Goal: Transaction & Acquisition: Purchase product/service

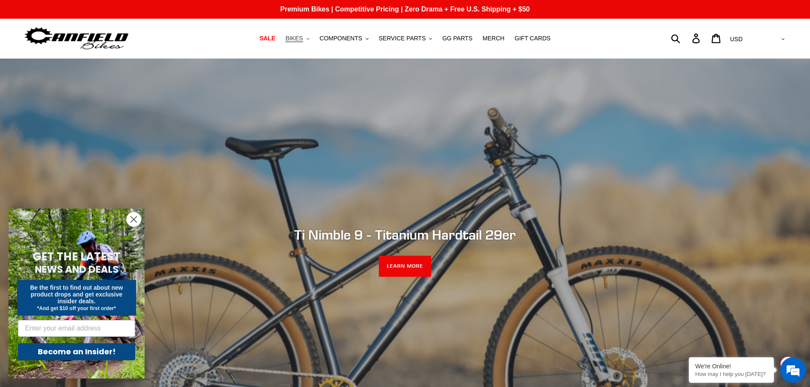
click at [312, 37] on button "BIKES .cls-1{fill:#231f20}" at bounding box center [297, 38] width 32 height 11
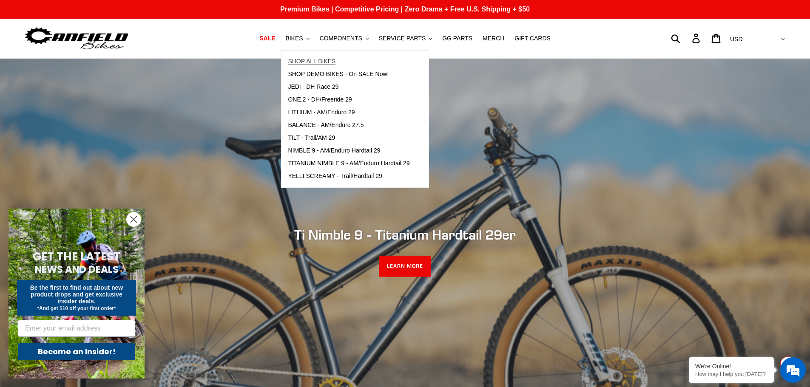
click at [314, 60] on span "SHOP ALL BIKES" at bounding box center [312, 61] width 48 height 7
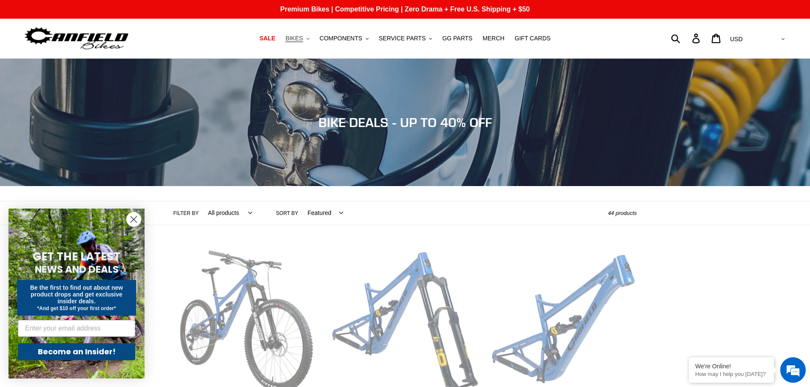
click at [303, 37] on span "BIKES" at bounding box center [293, 38] width 17 height 7
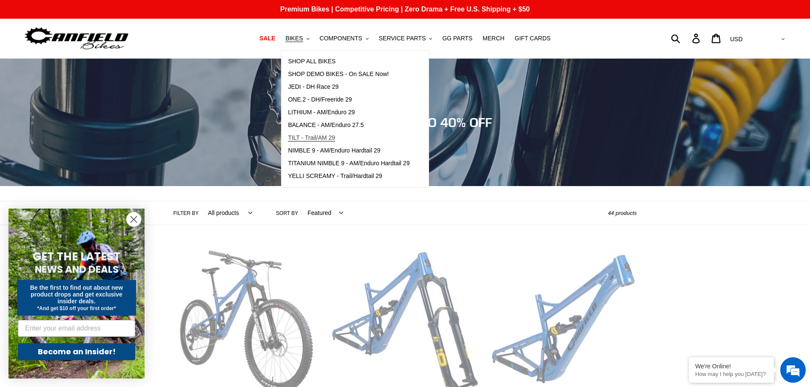
click at [335, 139] on span "TILT - Trail/AM 29" at bounding box center [311, 137] width 47 height 7
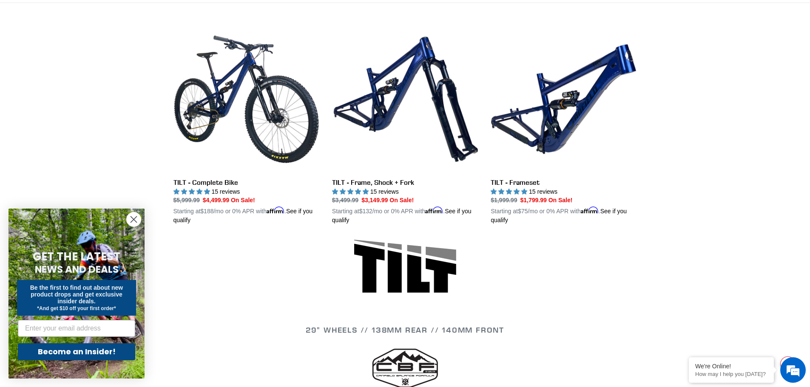
scroll to position [255, 0]
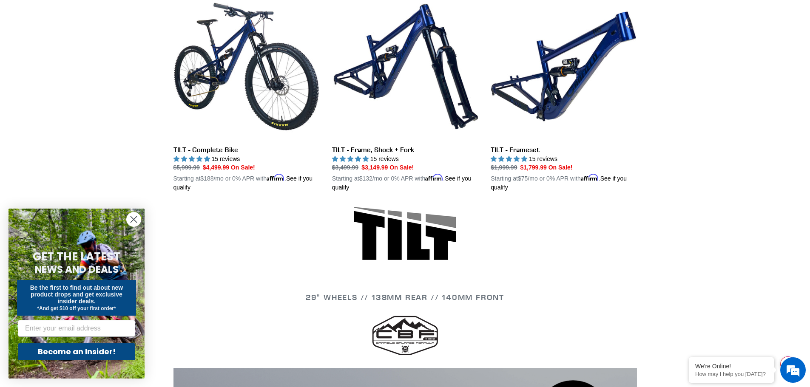
click at [139, 221] on circle "Close dialog" at bounding box center [134, 220] width 14 height 14
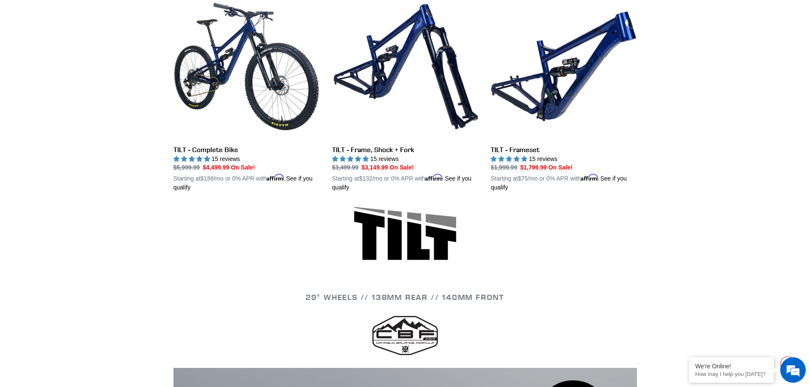
click at [213, 243] on div at bounding box center [404, 238] width 463 height 62
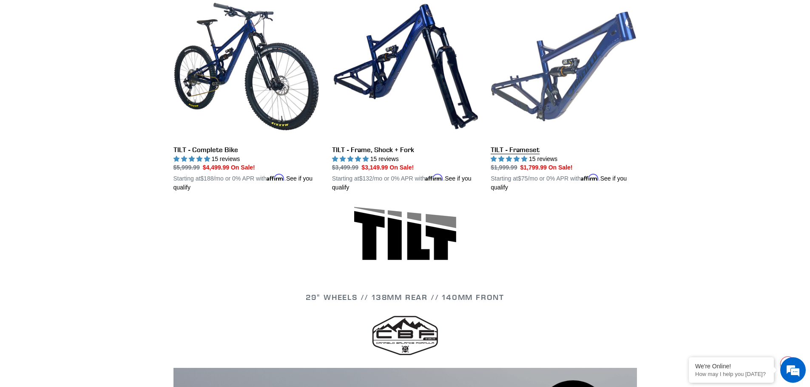
click at [530, 147] on link "TILT - Frameset" at bounding box center [563, 93] width 146 height 199
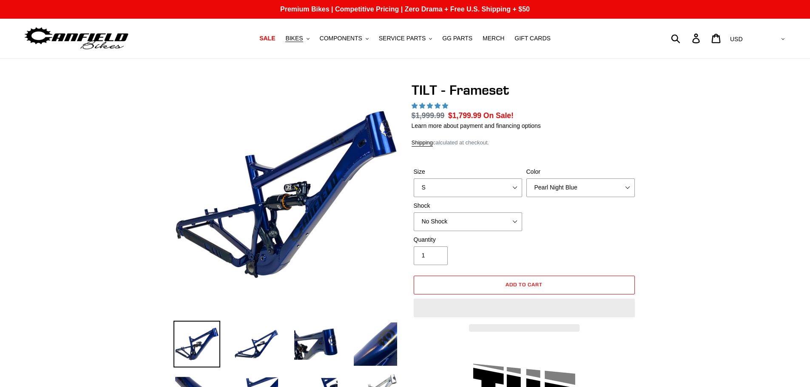
select select "highest-rating"
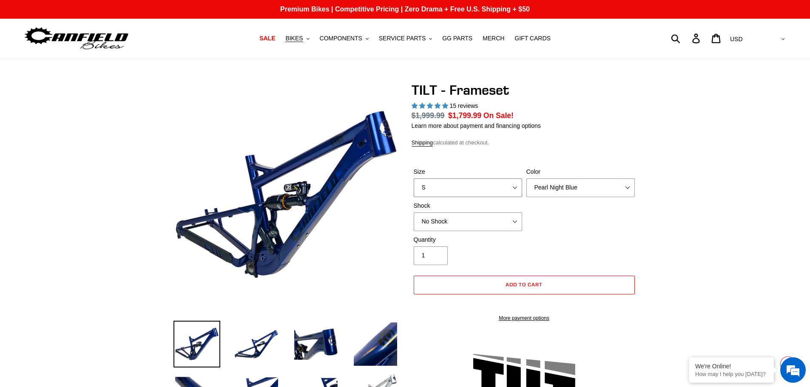
click at [506, 188] on select "S M L XL" at bounding box center [468, 188] width 108 height 19
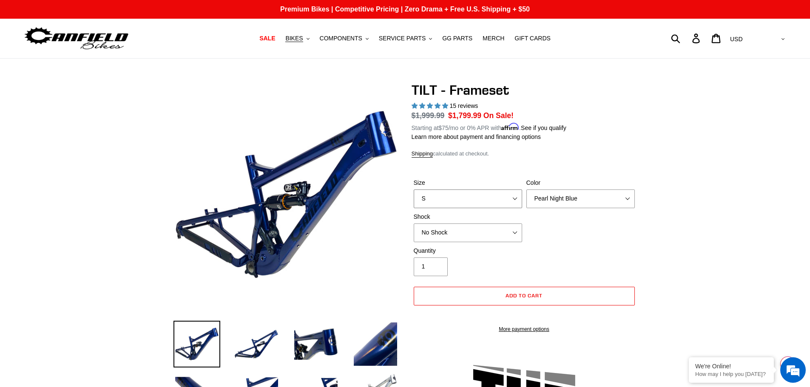
select select "M"
click at [414, 190] on select "S M L XL" at bounding box center [468, 199] width 108 height 19
click at [629, 201] on select "Pearl Night Blue Stealth Silver" at bounding box center [580, 199] width 108 height 19
select select "Stealth Silver"
click at [526, 190] on select "Pearl Night Blue Stealth Silver" at bounding box center [580, 199] width 108 height 19
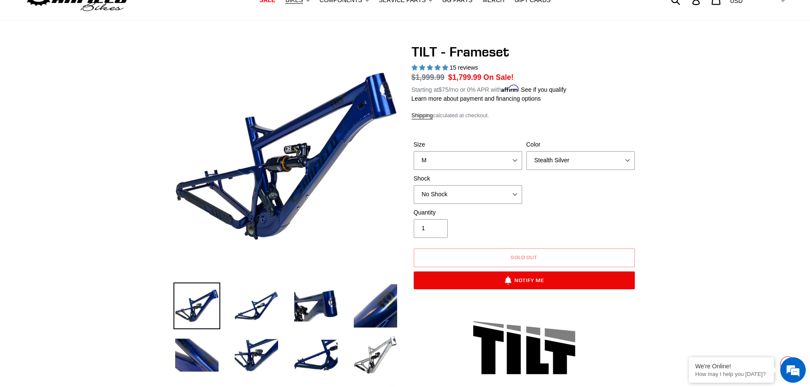
scroll to position [128, 0]
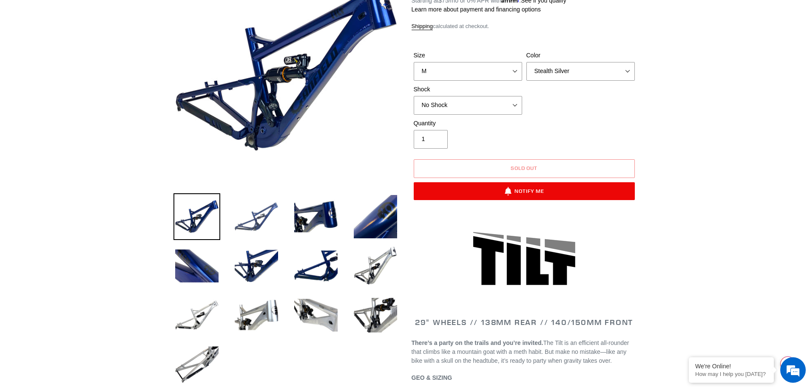
click at [249, 210] on img at bounding box center [256, 216] width 47 height 47
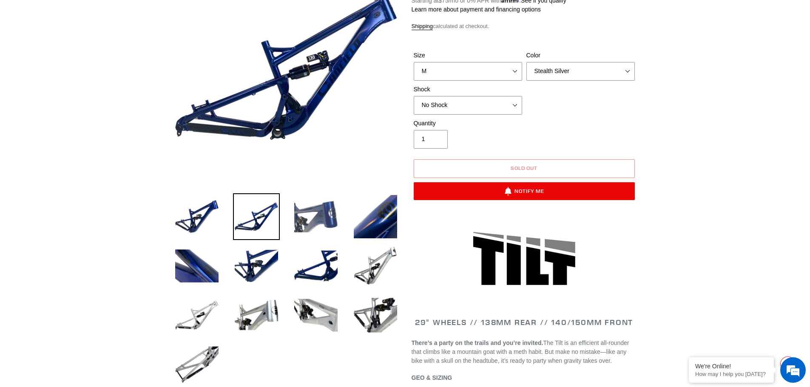
click at [300, 209] on img at bounding box center [315, 216] width 47 height 47
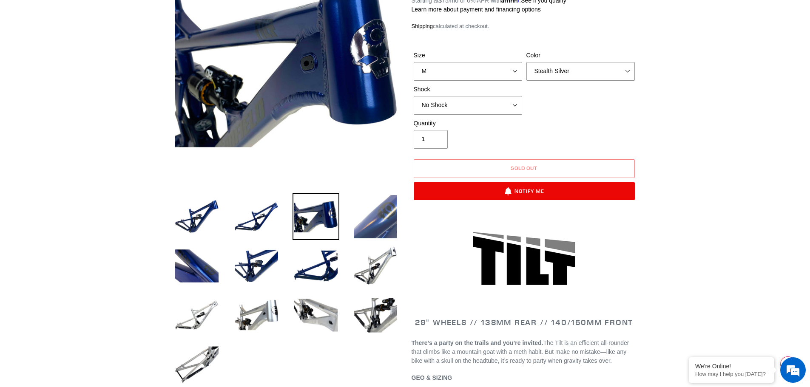
click at [365, 207] on img at bounding box center [375, 216] width 47 height 47
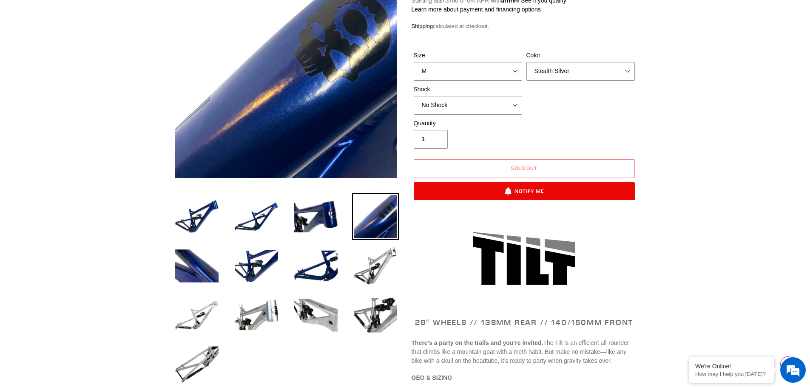
scroll to position [0, 0]
click at [367, 255] on img at bounding box center [375, 266] width 47 height 47
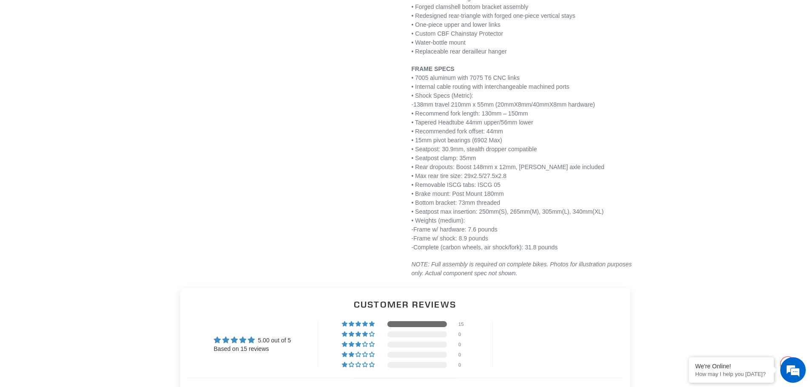
scroll to position [1105, 0]
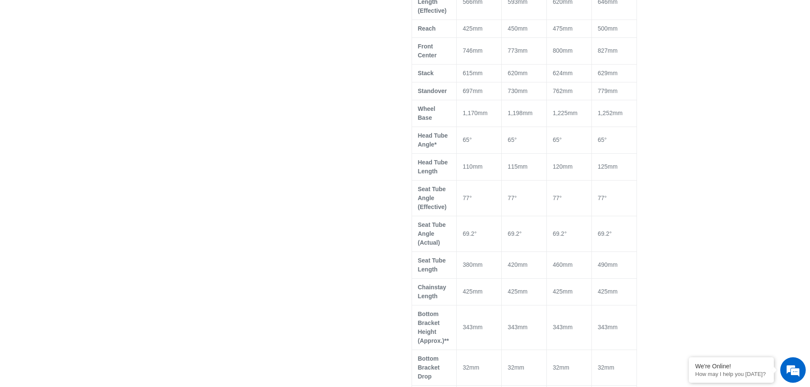
scroll to position [510, 0]
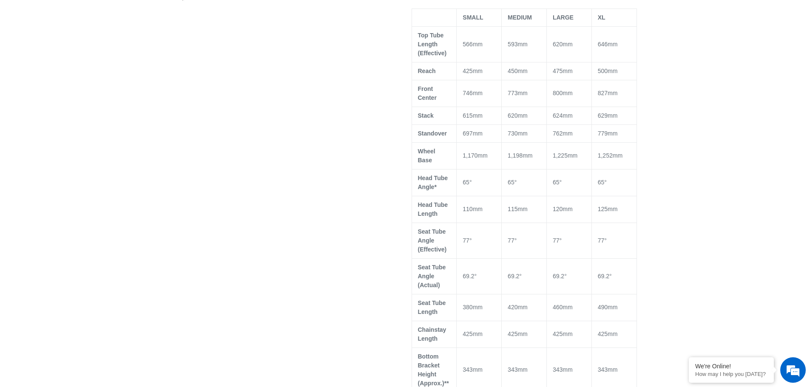
click at [326, 223] on div at bounding box center [399, 219] width 476 height 1295
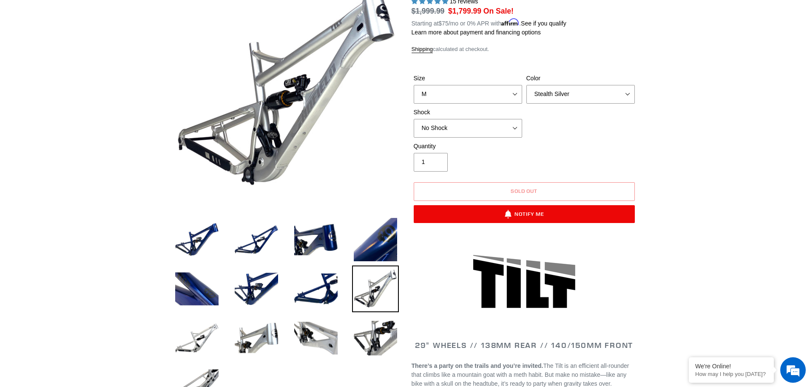
scroll to position [0, 0]
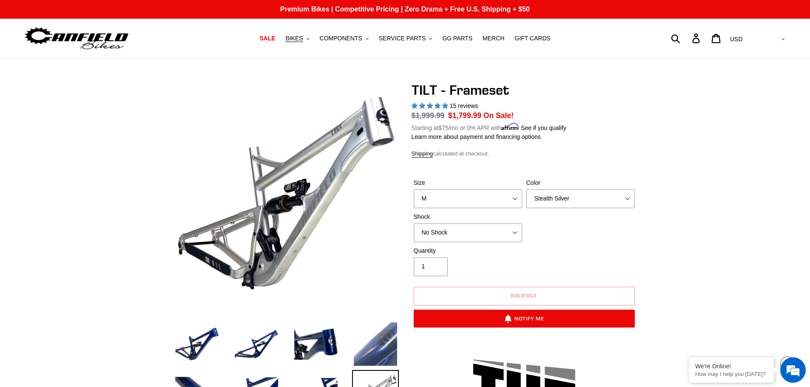
click at [380, 342] on img at bounding box center [375, 344] width 47 height 47
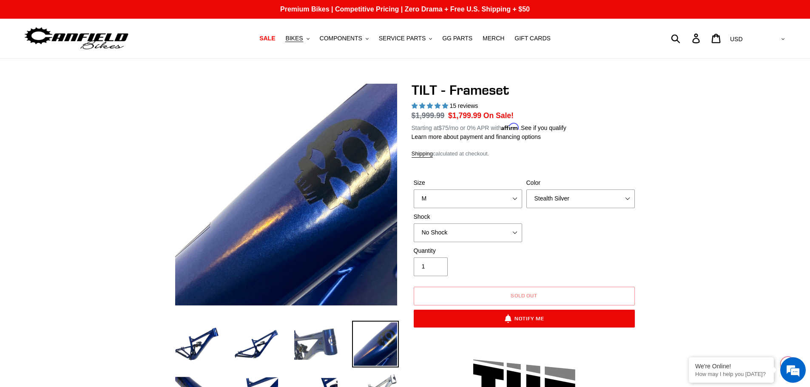
click at [315, 333] on img at bounding box center [315, 344] width 47 height 47
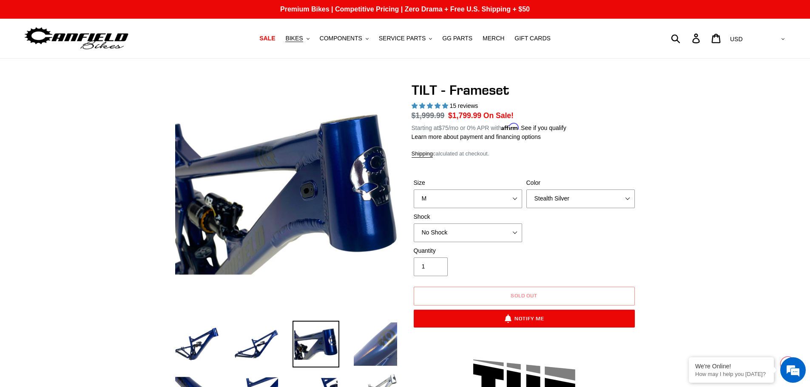
click at [370, 337] on img at bounding box center [375, 344] width 47 height 47
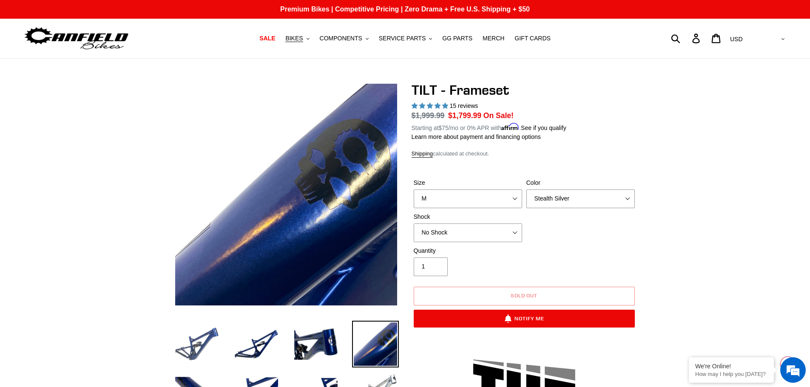
click at [204, 344] on img at bounding box center [196, 344] width 47 height 47
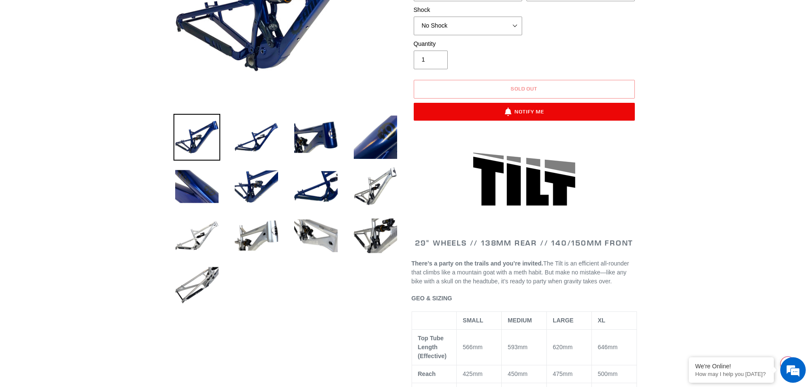
scroll to position [213, 0]
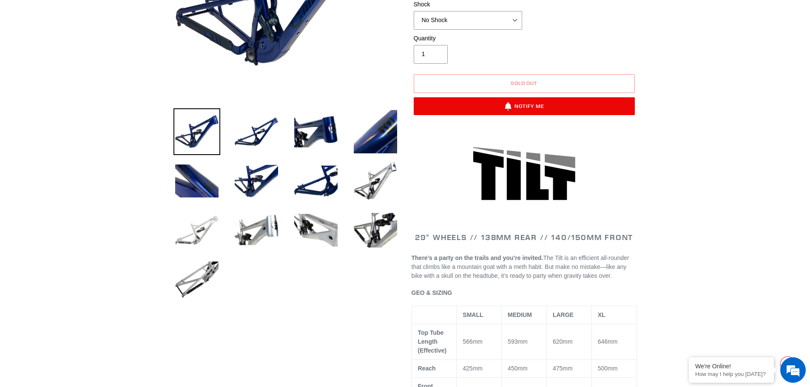
click at [197, 207] on img at bounding box center [196, 230] width 47 height 47
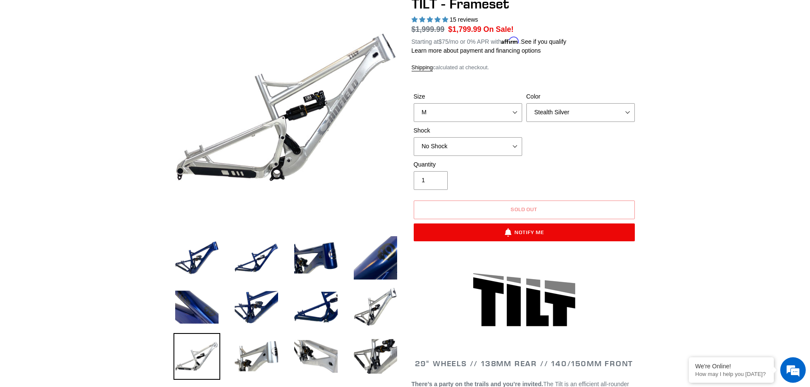
scroll to position [85, 0]
